Goal: Task Accomplishment & Management: Manage account settings

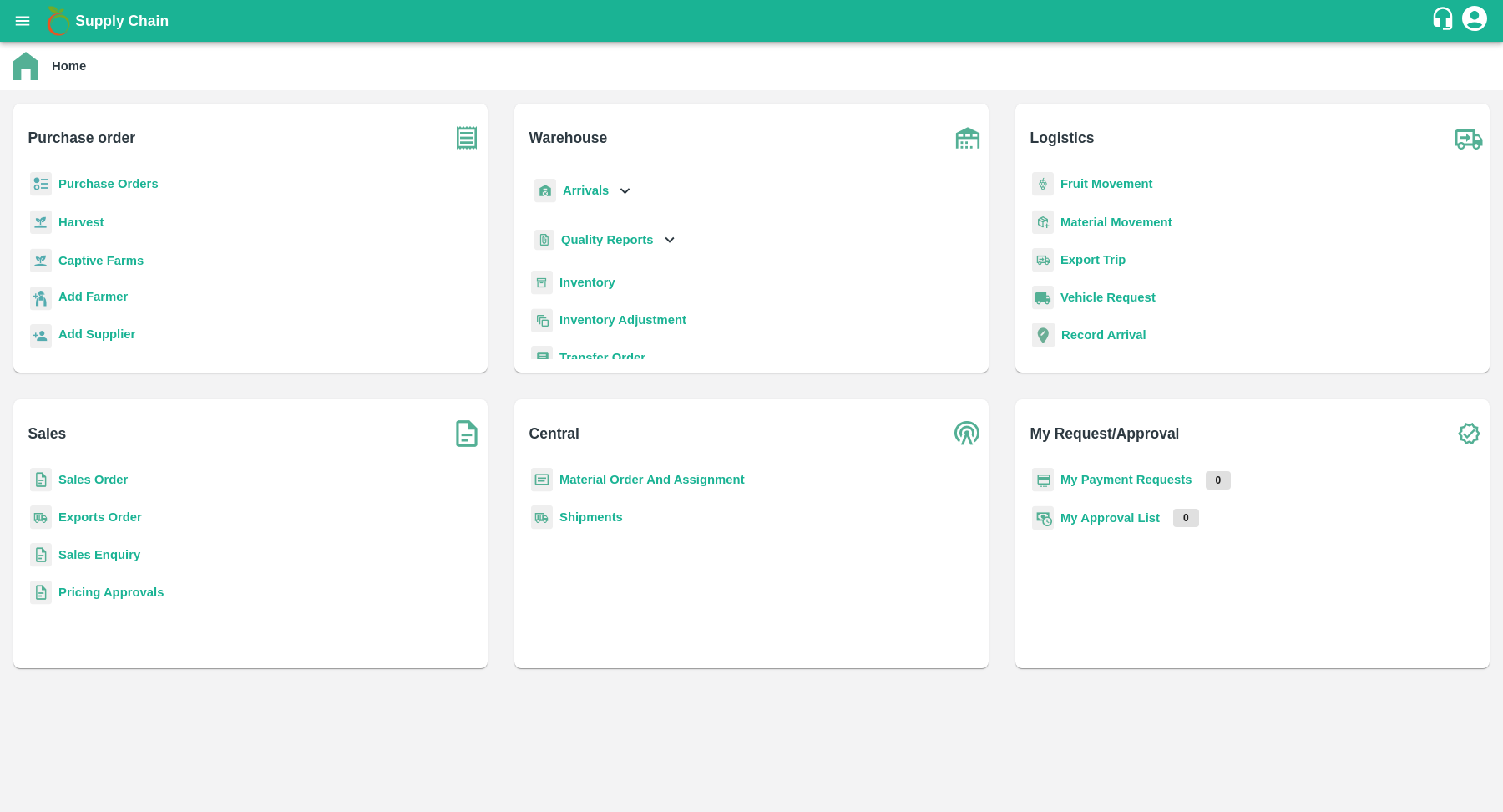
click at [139, 186] on b "Purchase Orders" at bounding box center [109, 184] width 100 height 13
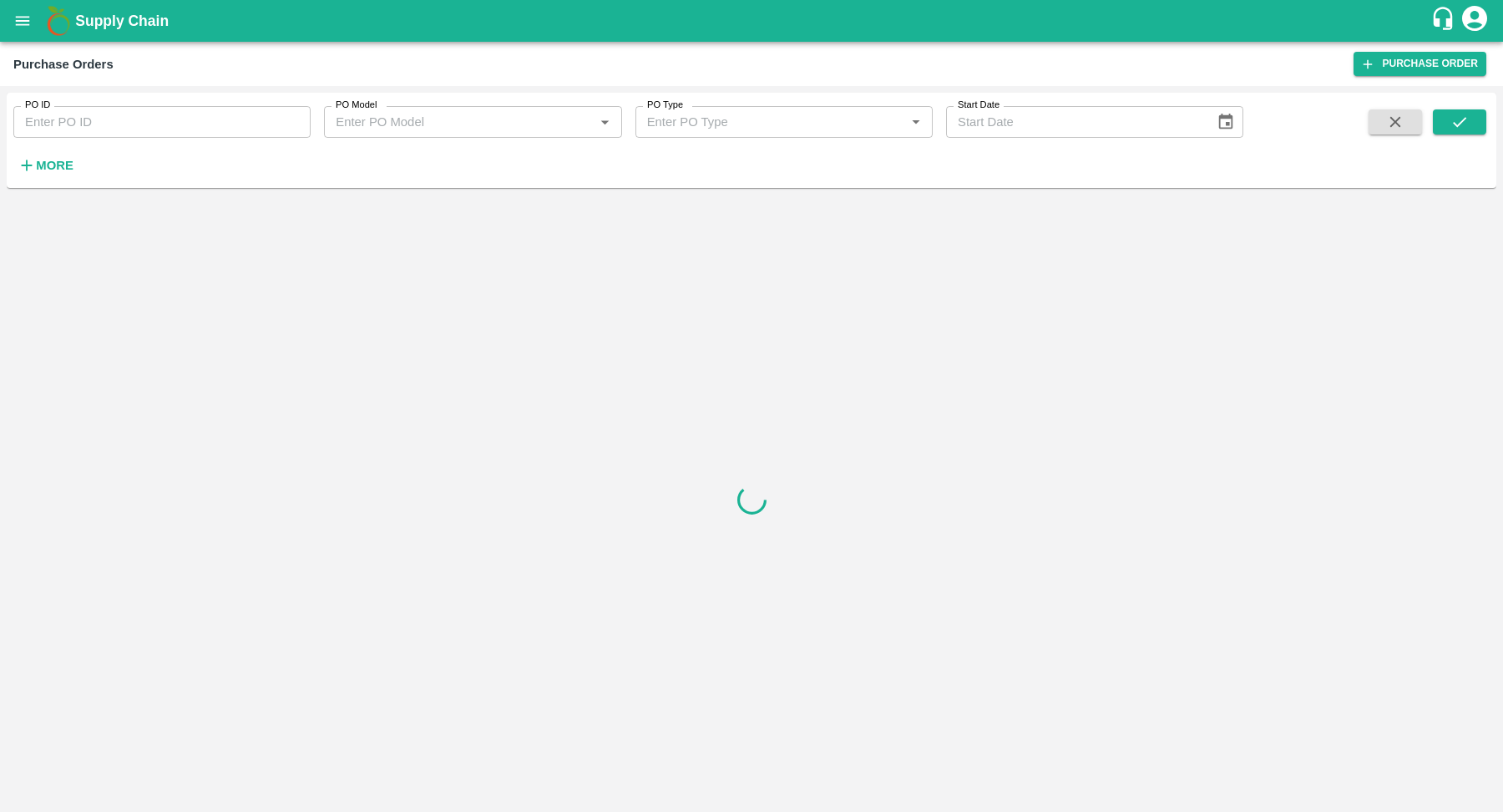
click at [38, 172] on h6 "More" at bounding box center [55, 165] width 38 height 22
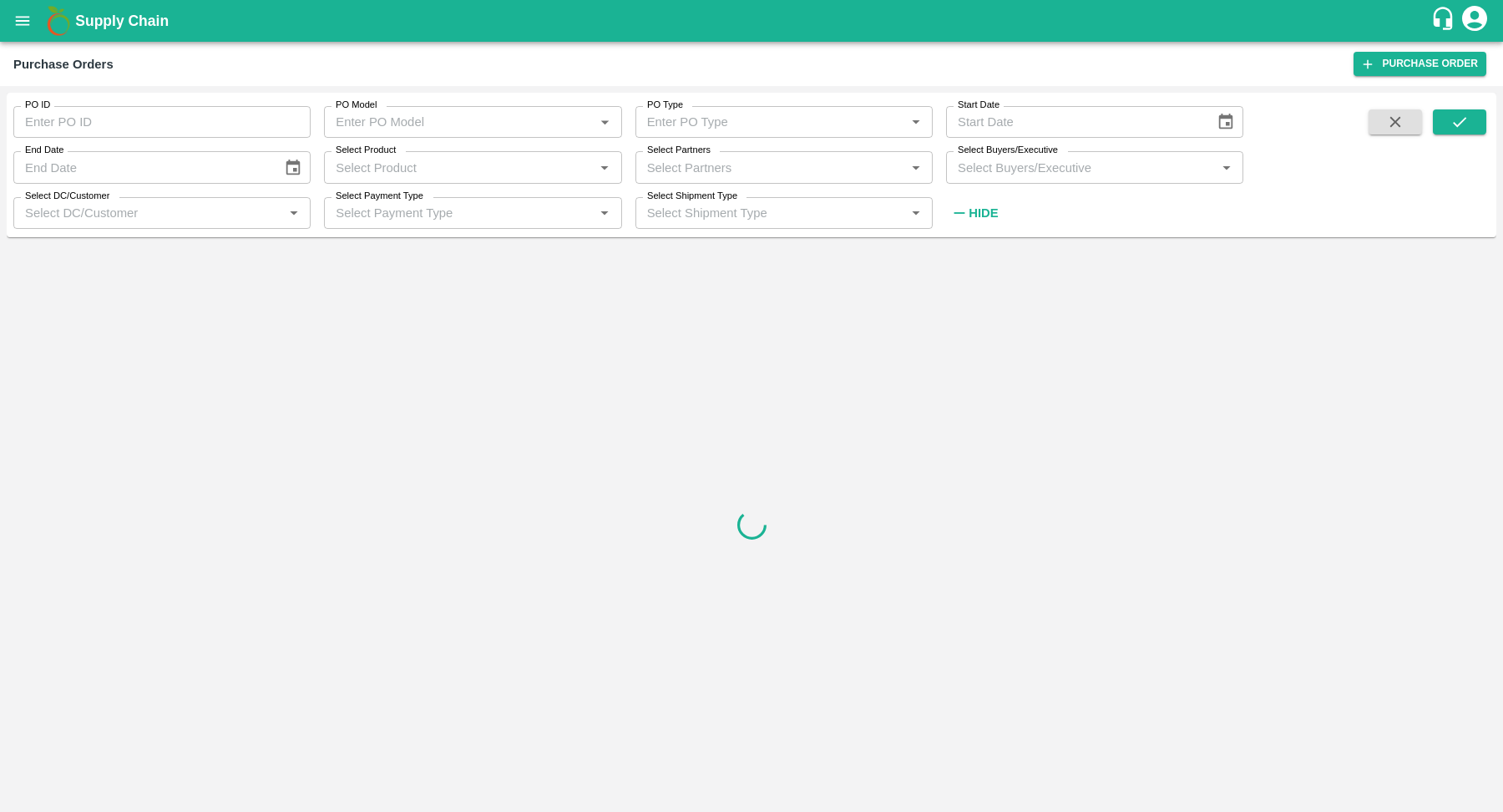
click at [113, 206] on input "Select DC/Customer" at bounding box center [148, 212] width 260 height 22
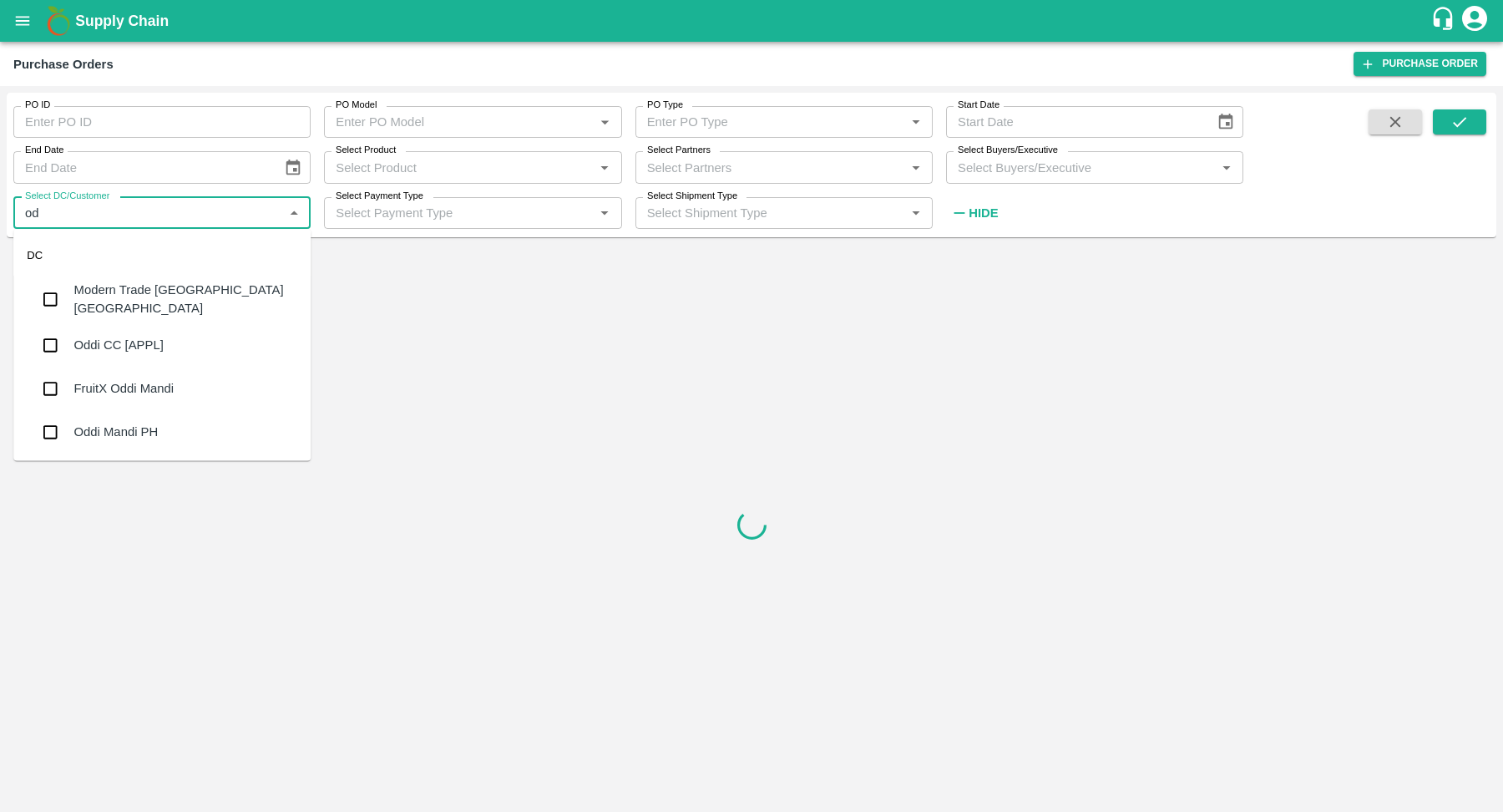
type input "odd"
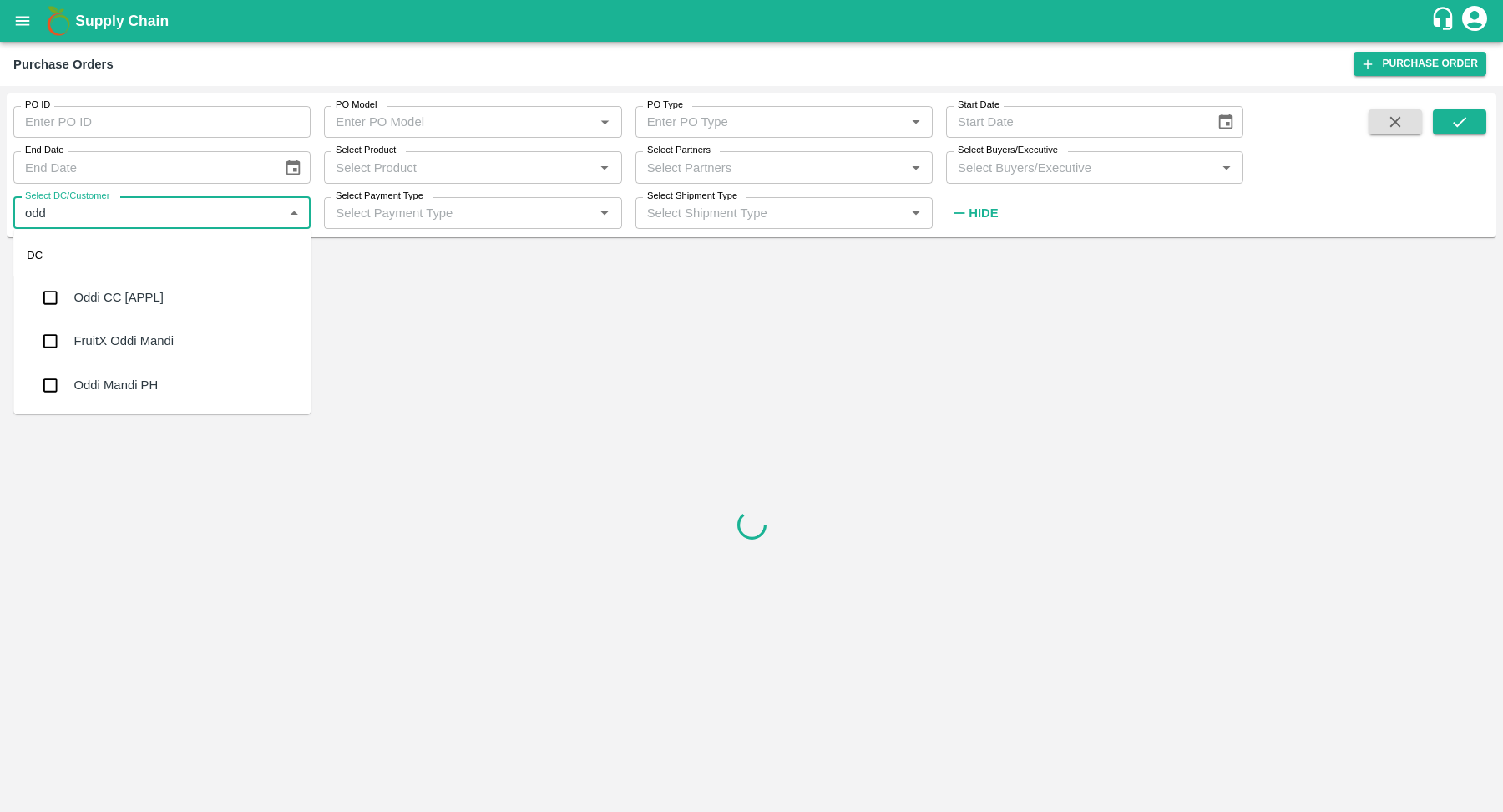
click at [117, 292] on div "Oddi CC [APPL]" at bounding box center [118, 297] width 89 height 18
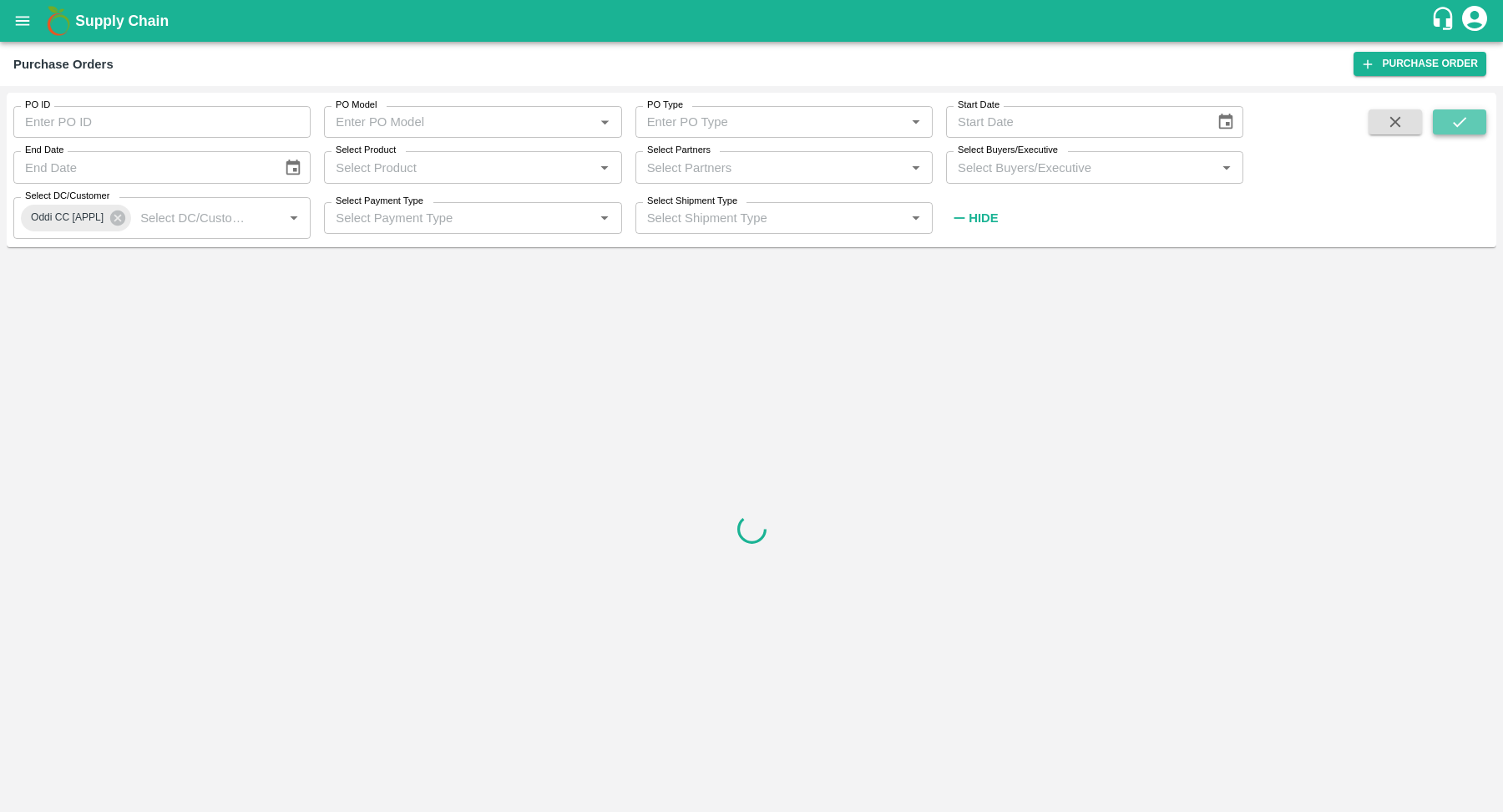
click at [1470, 128] on button "submit" at bounding box center [1459, 121] width 53 height 25
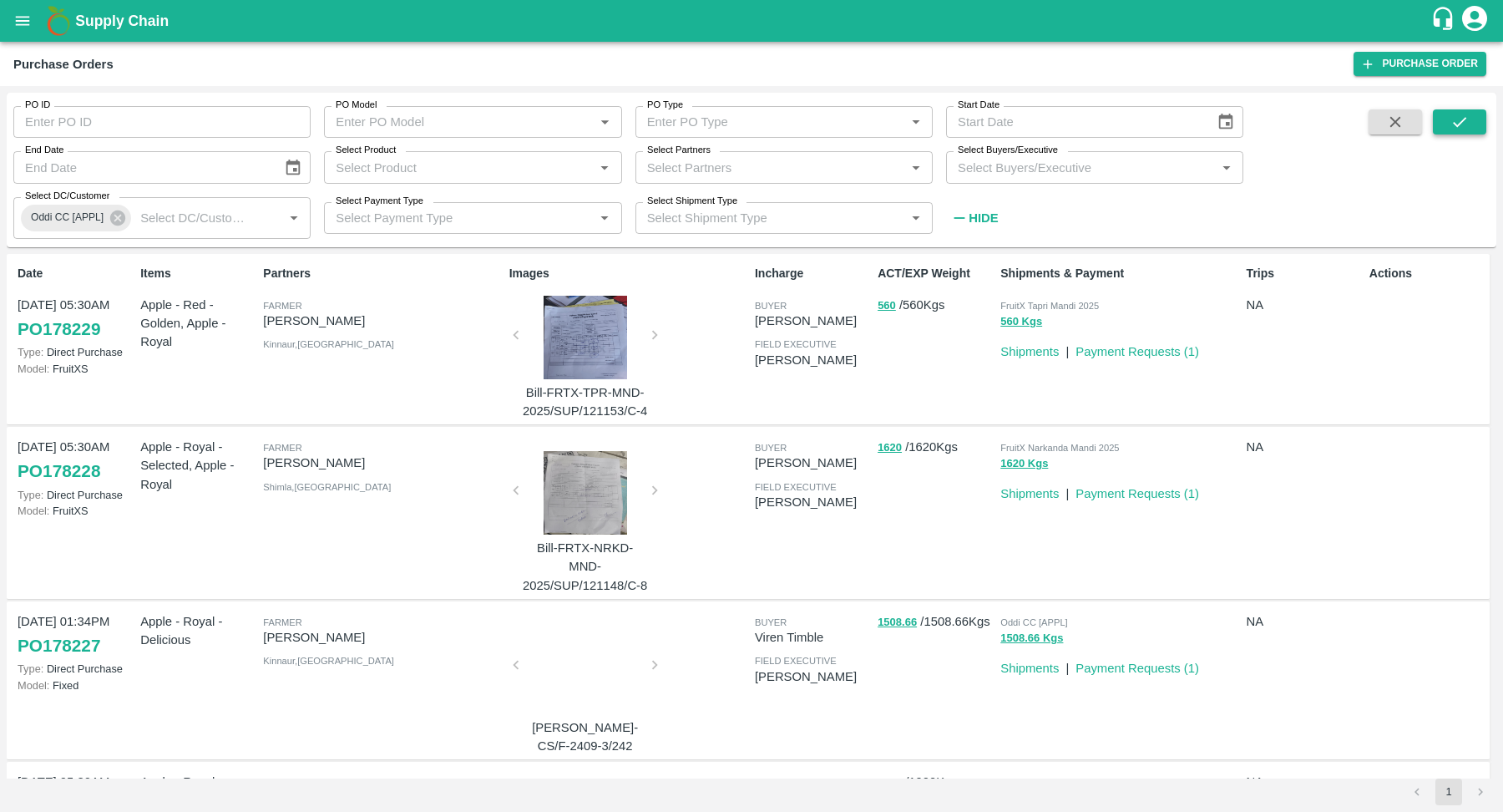
click at [1457, 116] on icon "submit" at bounding box center [1459, 121] width 18 height 18
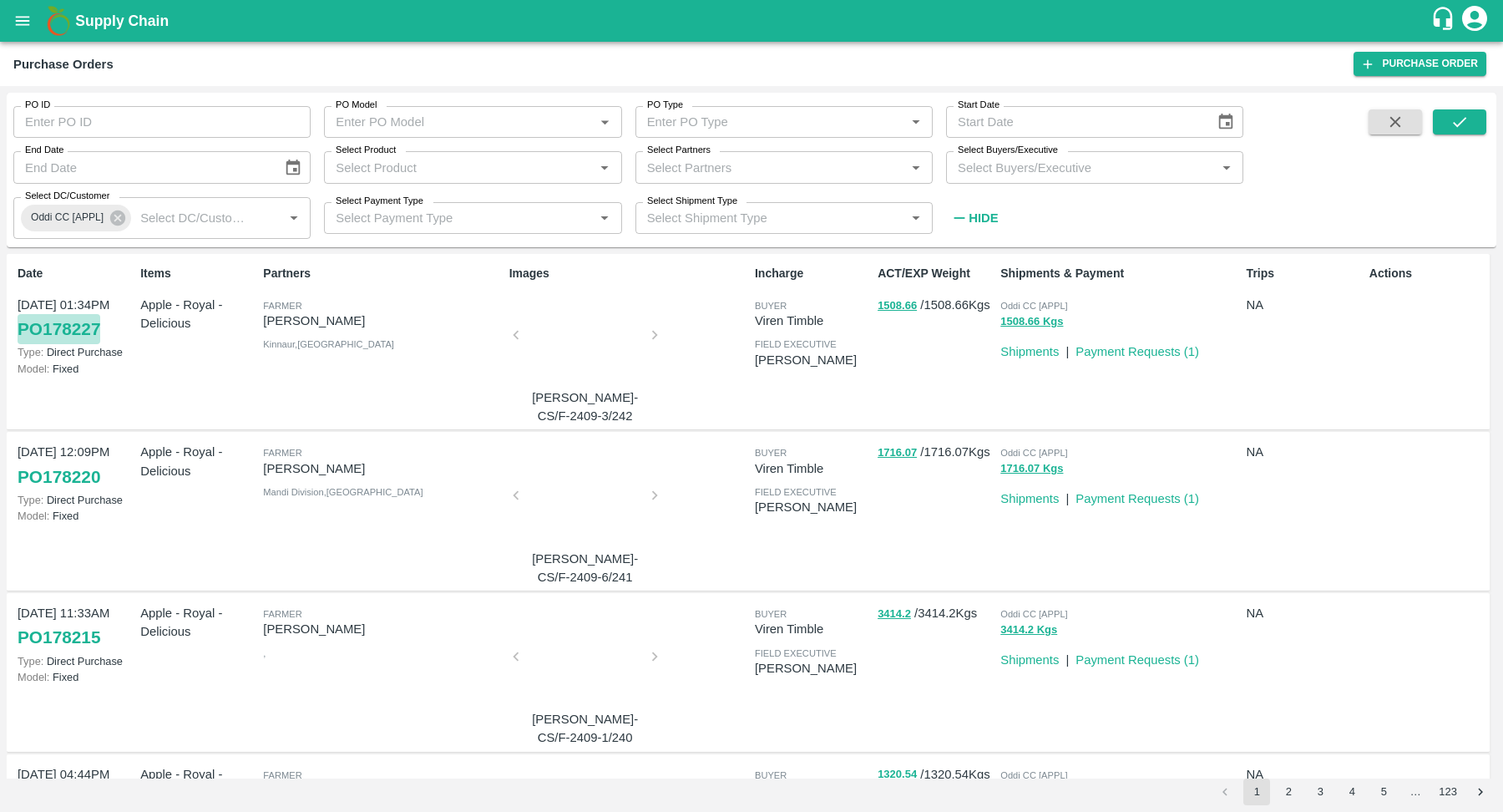
click at [89, 331] on link "PO 178227" at bounding box center [59, 329] width 82 height 30
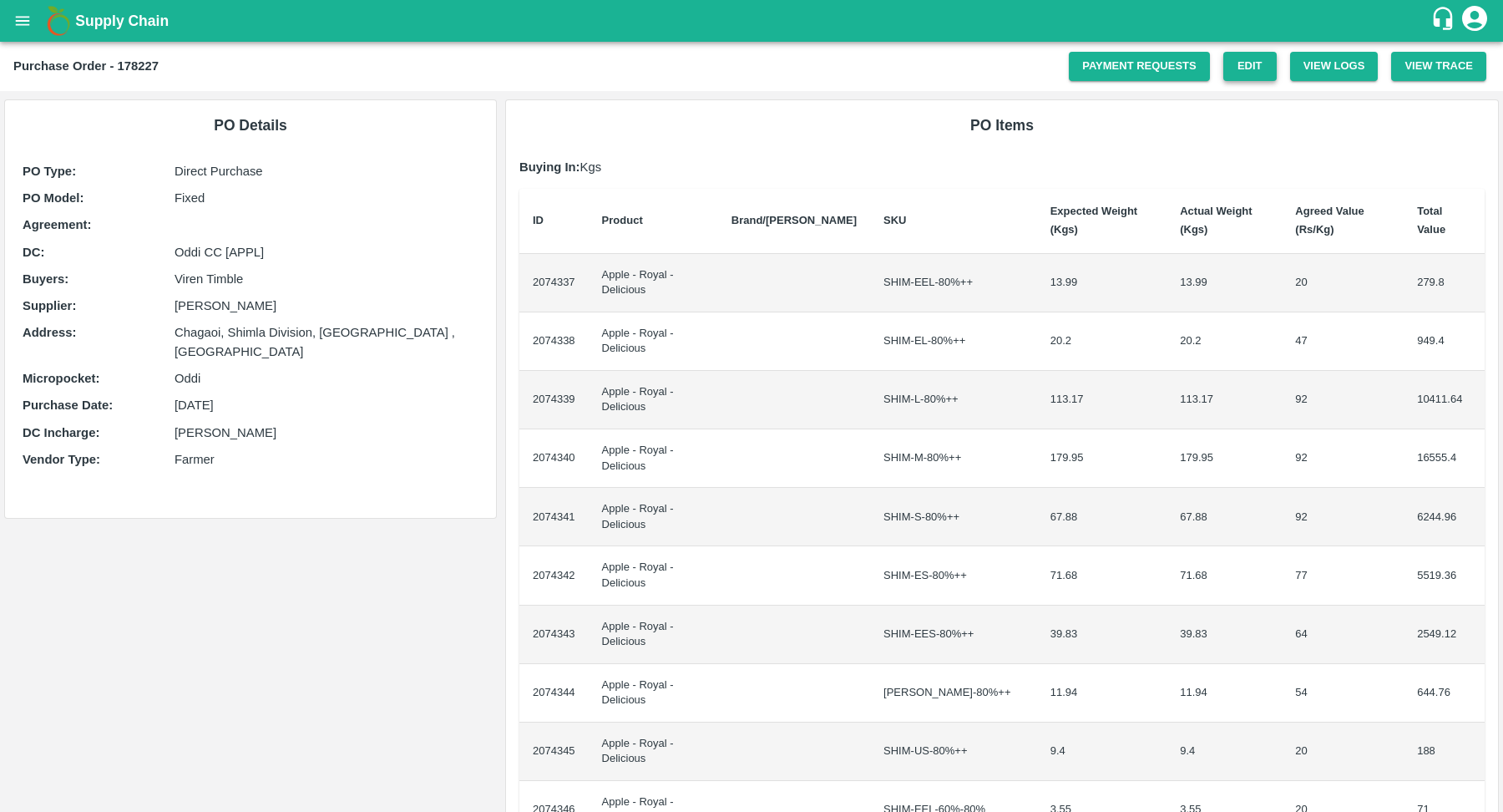
click at [1248, 66] on link "Edit" at bounding box center [1250, 66] width 53 height 29
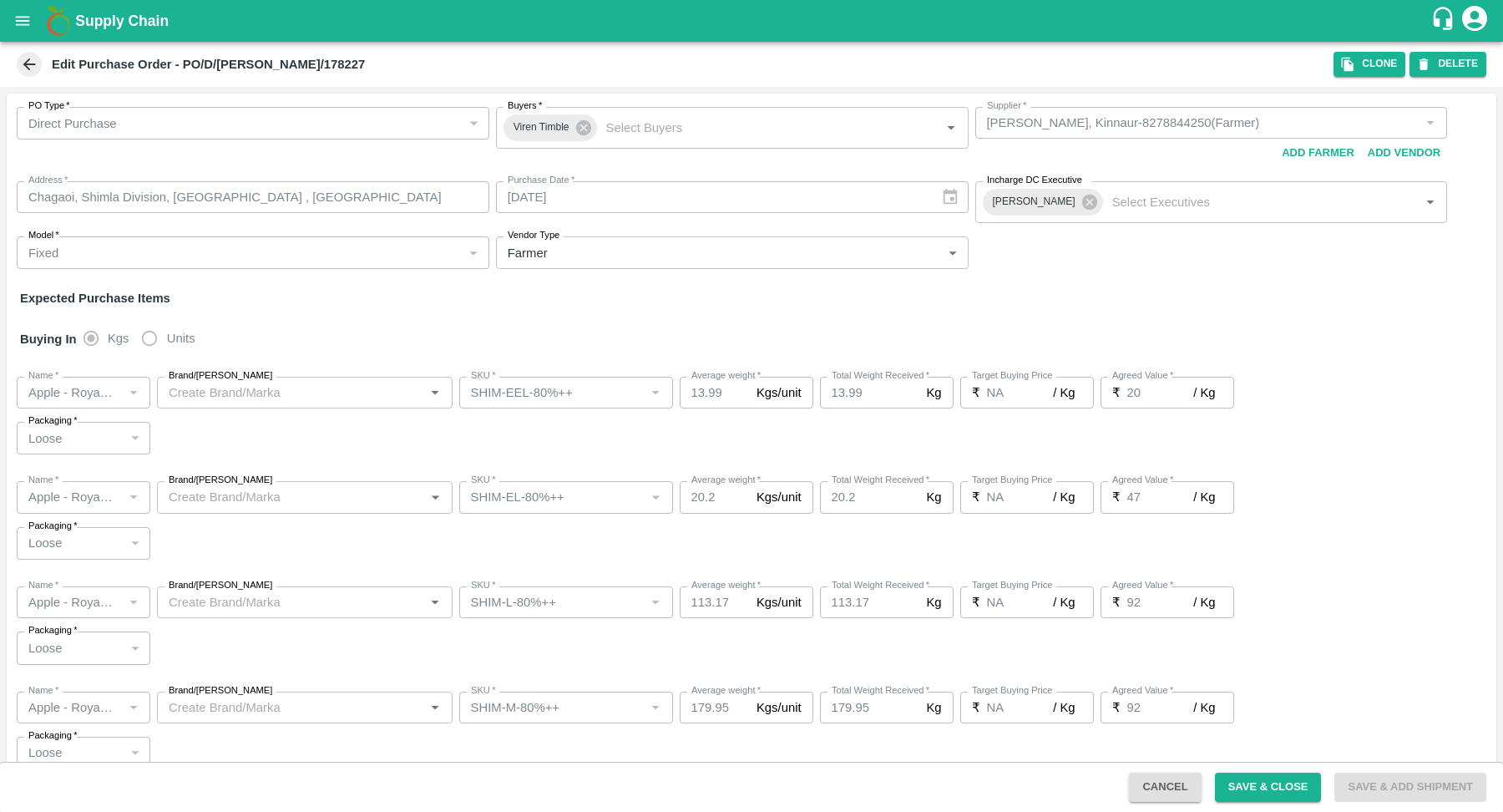
click at [22, 61] on icon at bounding box center [28, 63] width 18 height 18
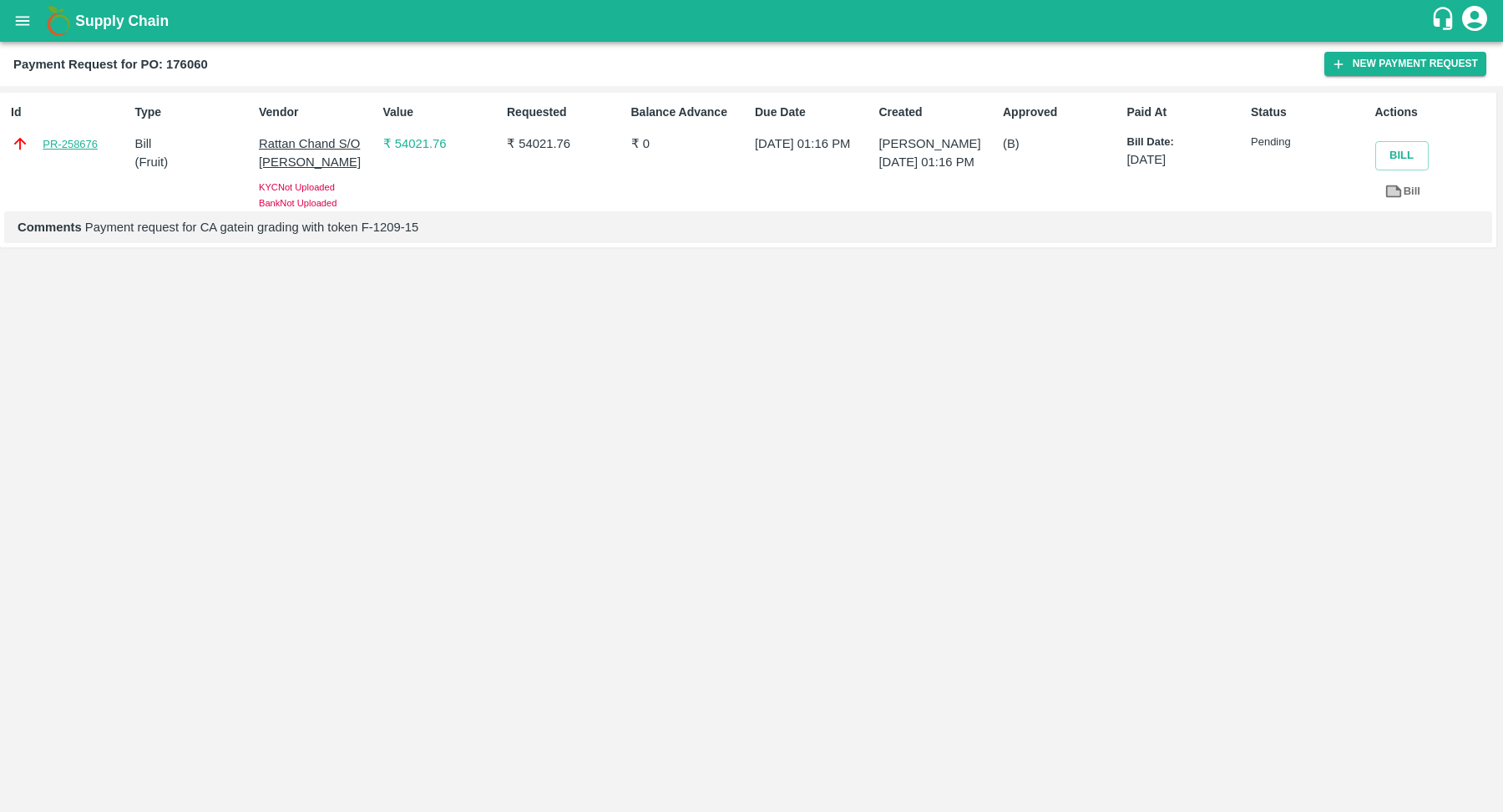
click at [66, 147] on link "PR-258676" at bounding box center [70, 145] width 55 height 17
click at [51, 144] on link "PR-258676" at bounding box center [70, 145] width 55 height 17
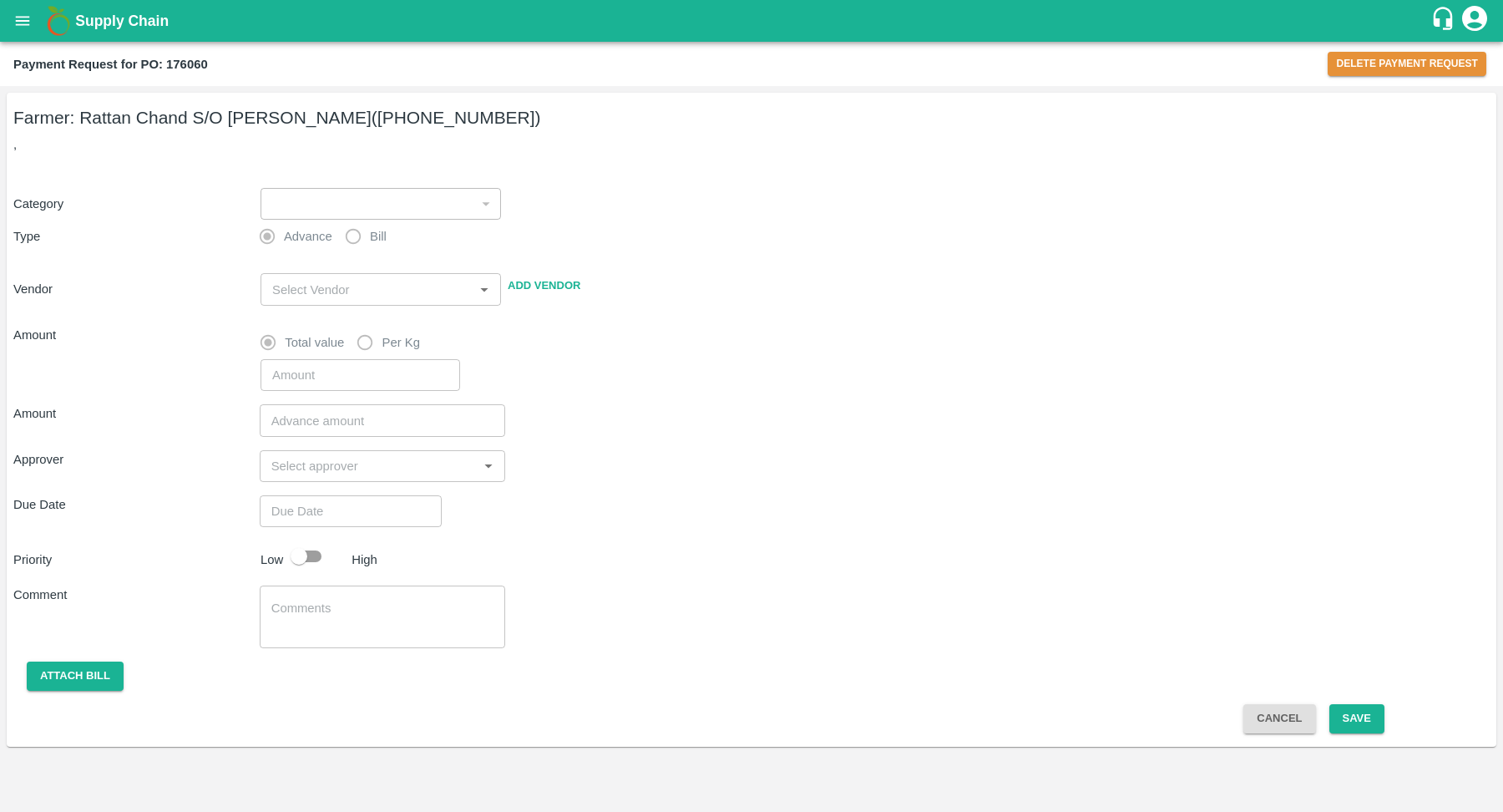
type input "1"
radio input "false"
radio input "true"
type input "Rattan Chand S/O [PERSON_NAME] - [PHONE_NUMBER](Farmer)"
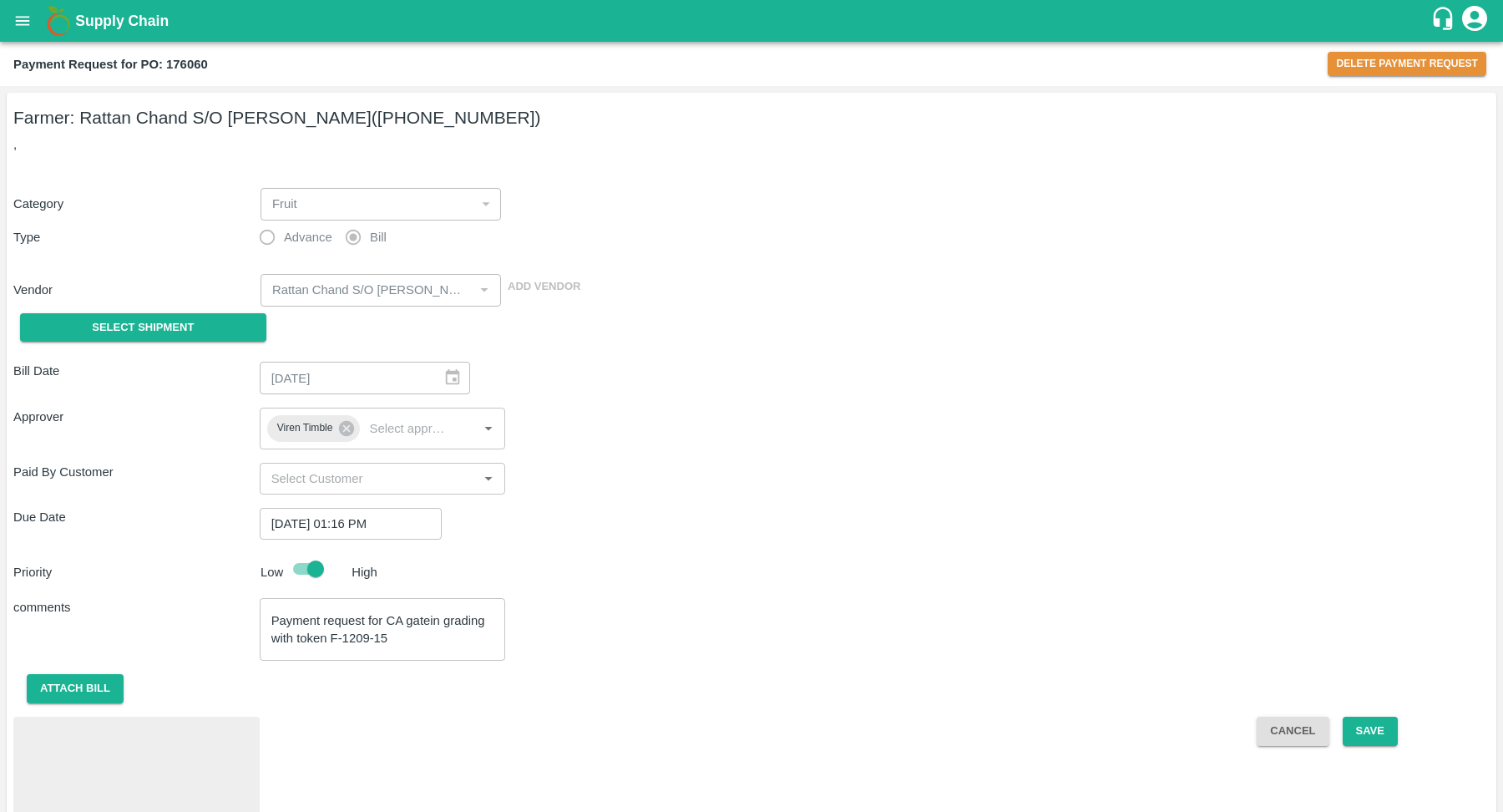
click at [1364, 50] on div "Payment Request for PO: 176060 Delete Payment Request" at bounding box center [752, 63] width 1503 height 45
click at [1364, 53] on button "Delete Payment Request" at bounding box center [1406, 64] width 158 height 25
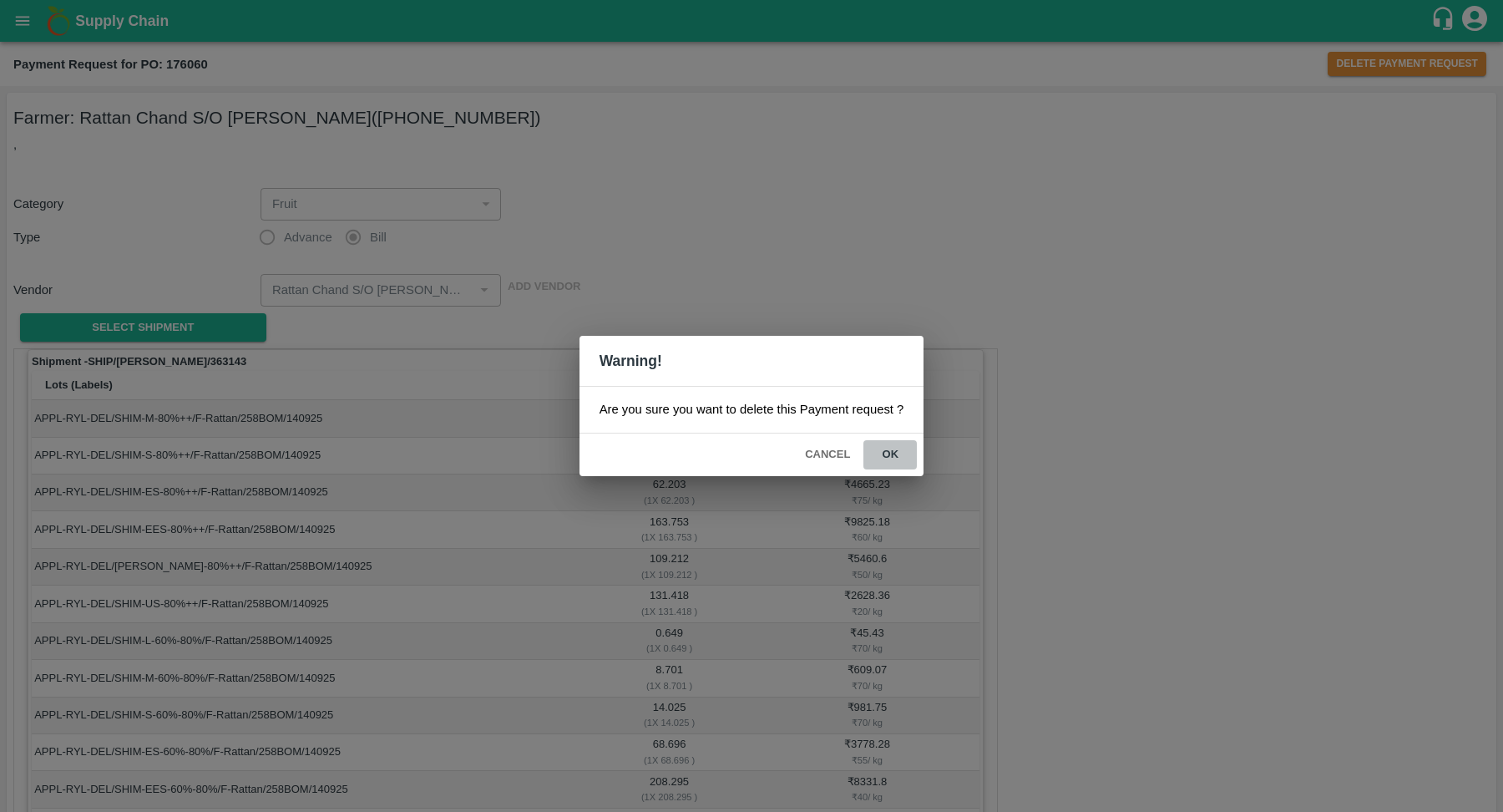
click at [880, 454] on button "ok" at bounding box center [890, 454] width 53 height 29
